Goal: Information Seeking & Learning: Check status

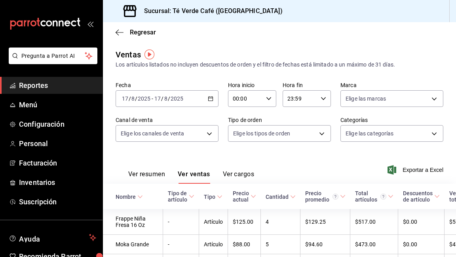
scroll to position [8990, 0]
click at [47, 86] on span "Reportes" at bounding box center [57, 85] width 77 height 11
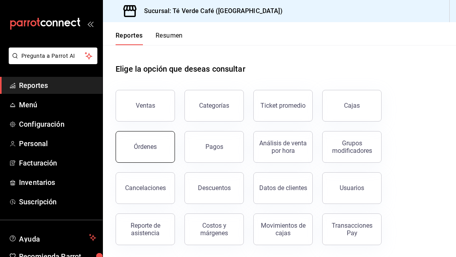
click at [155, 145] on div "Órdenes" at bounding box center [145, 147] width 23 height 8
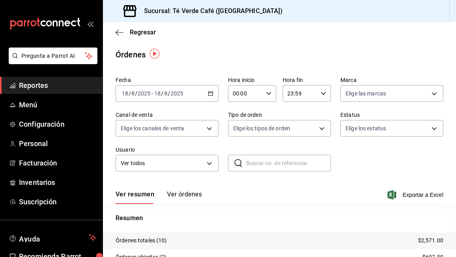
scroll to position [45, 0]
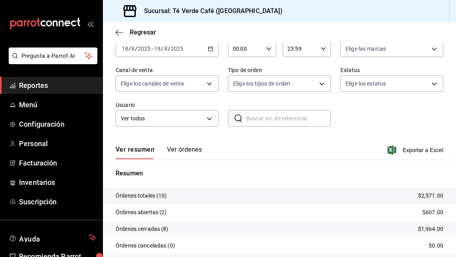
click at [197, 153] on button "Ver órdenes" at bounding box center [184, 152] width 35 height 13
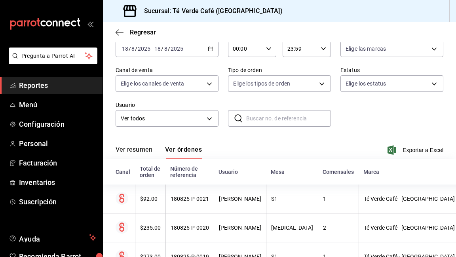
scroll to position [57, 0]
